Goal: Find specific page/section: Find specific page/section

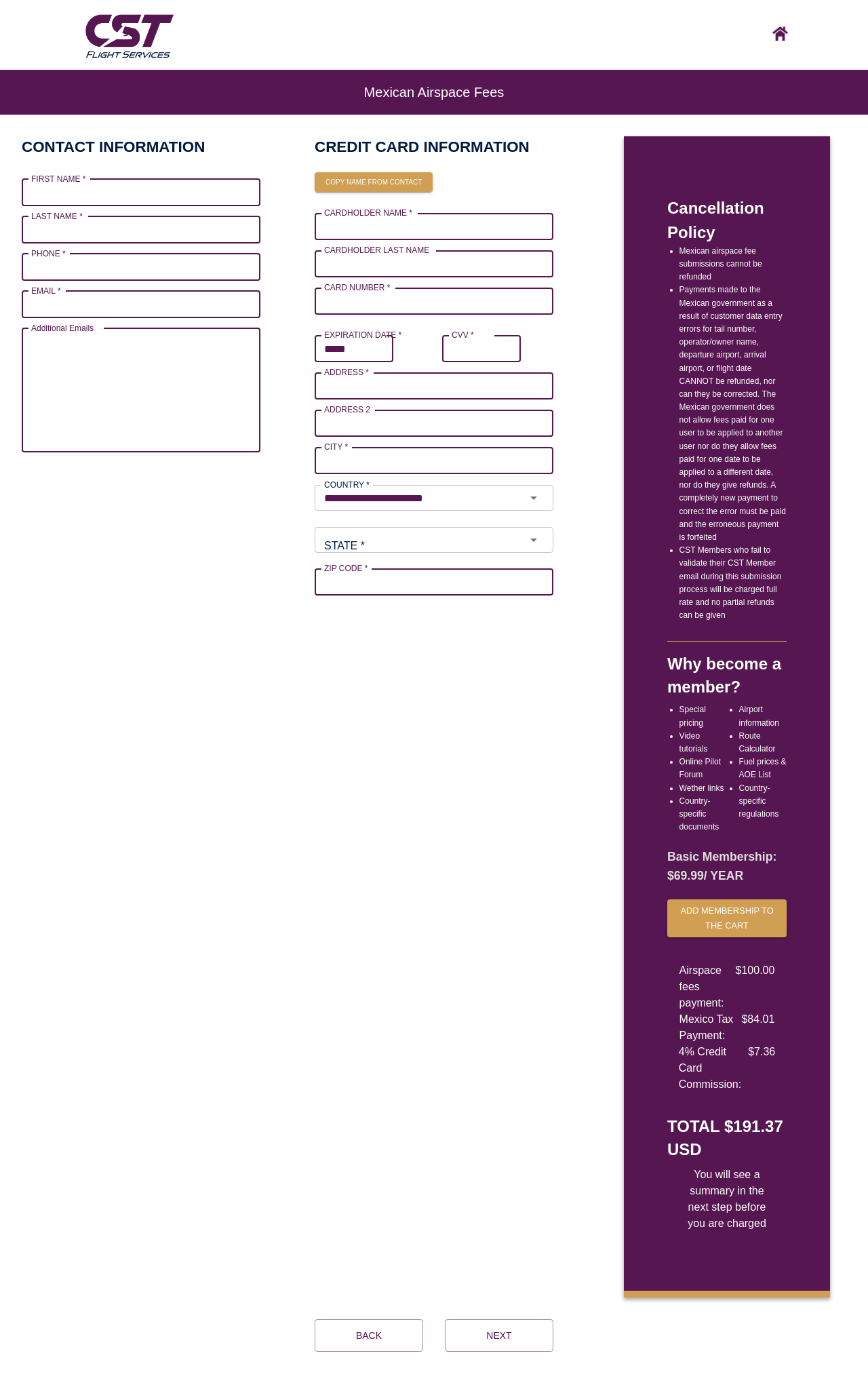
scroll to position [59, 0]
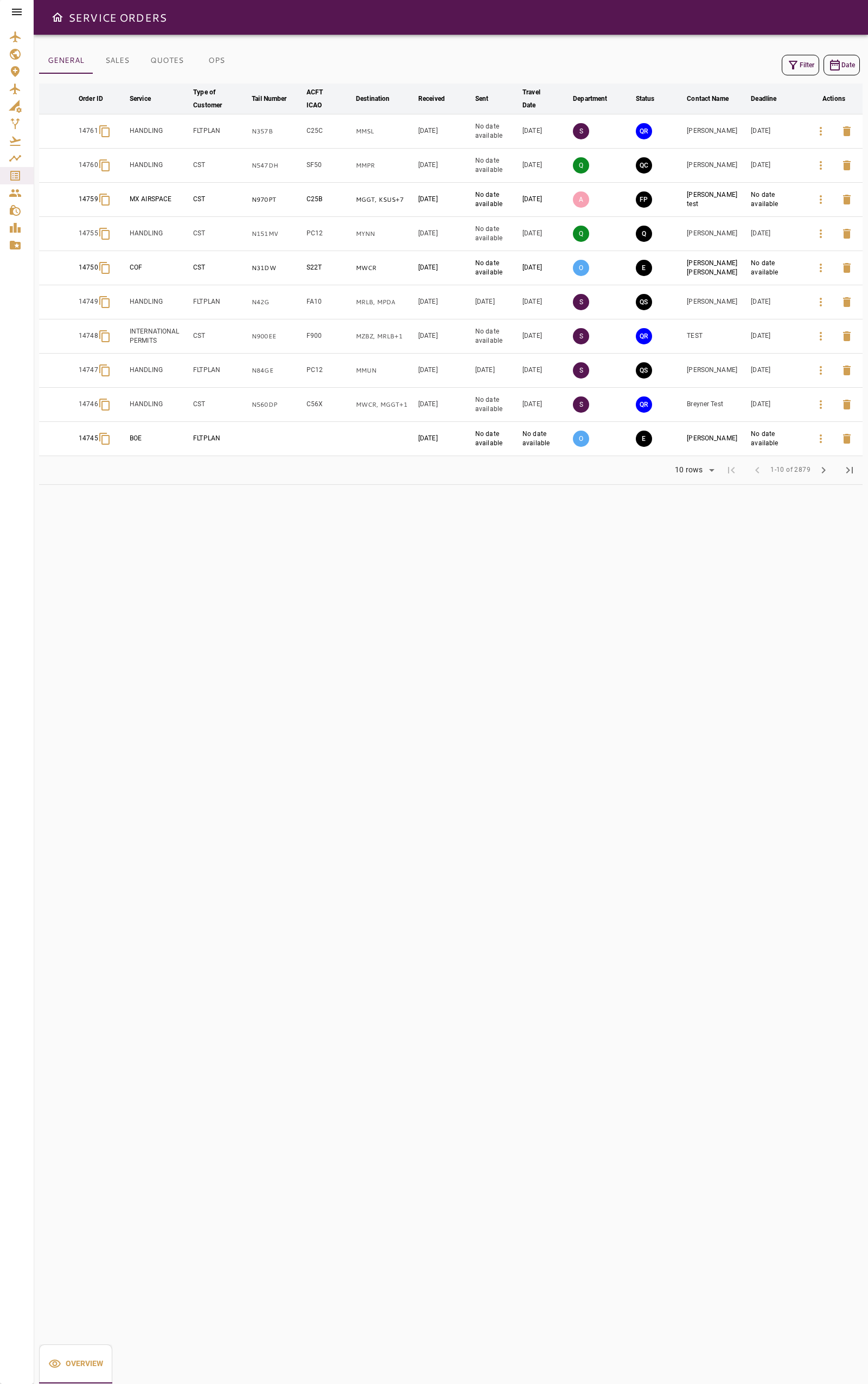
click at [512, 599] on div "GENERAL SALES QUOTES OPS Filter Date arrow_downward Order ID arrow_downward Ser…" at bounding box center [450, 709] width 834 height 1350
